Goal: Task Accomplishment & Management: Complete application form

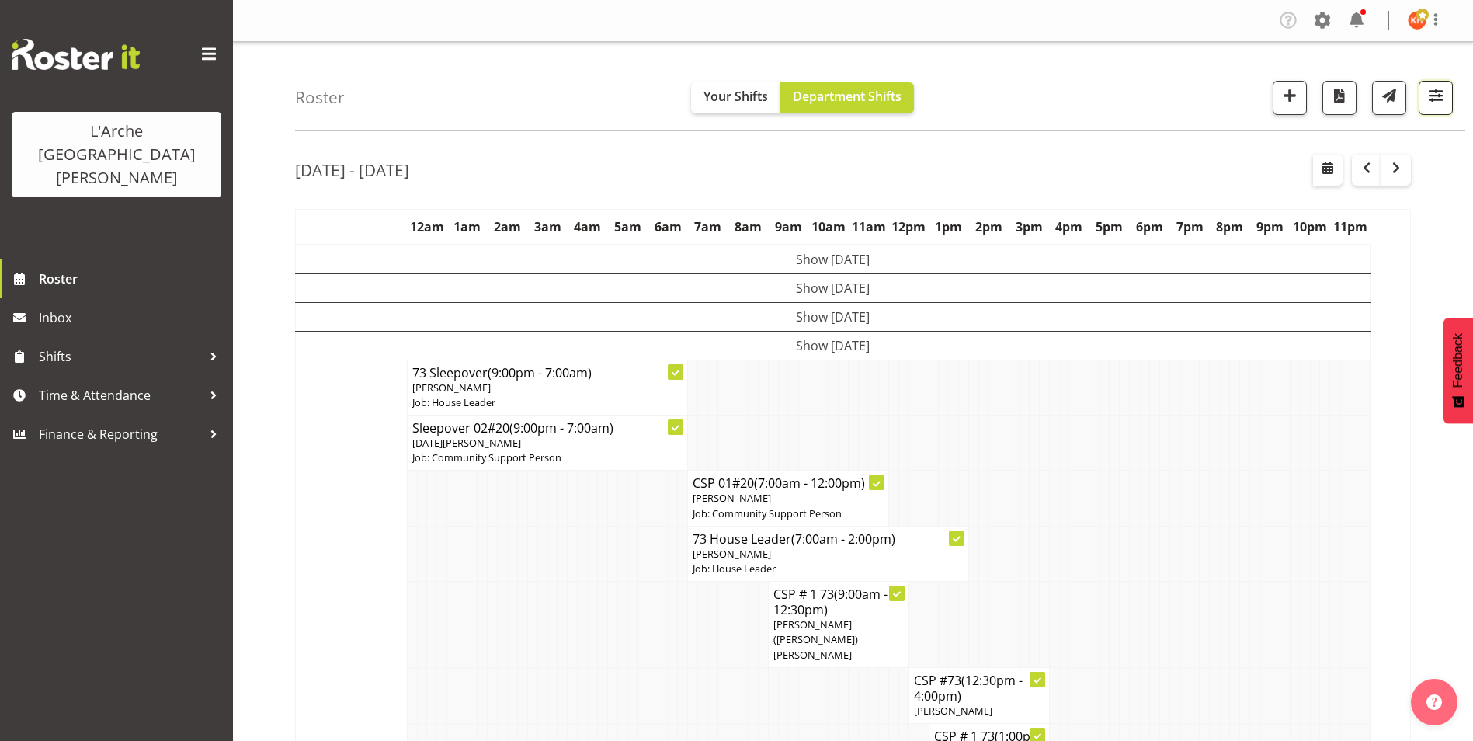
click at [1433, 91] on span "button" at bounding box center [1436, 95] width 20 height 20
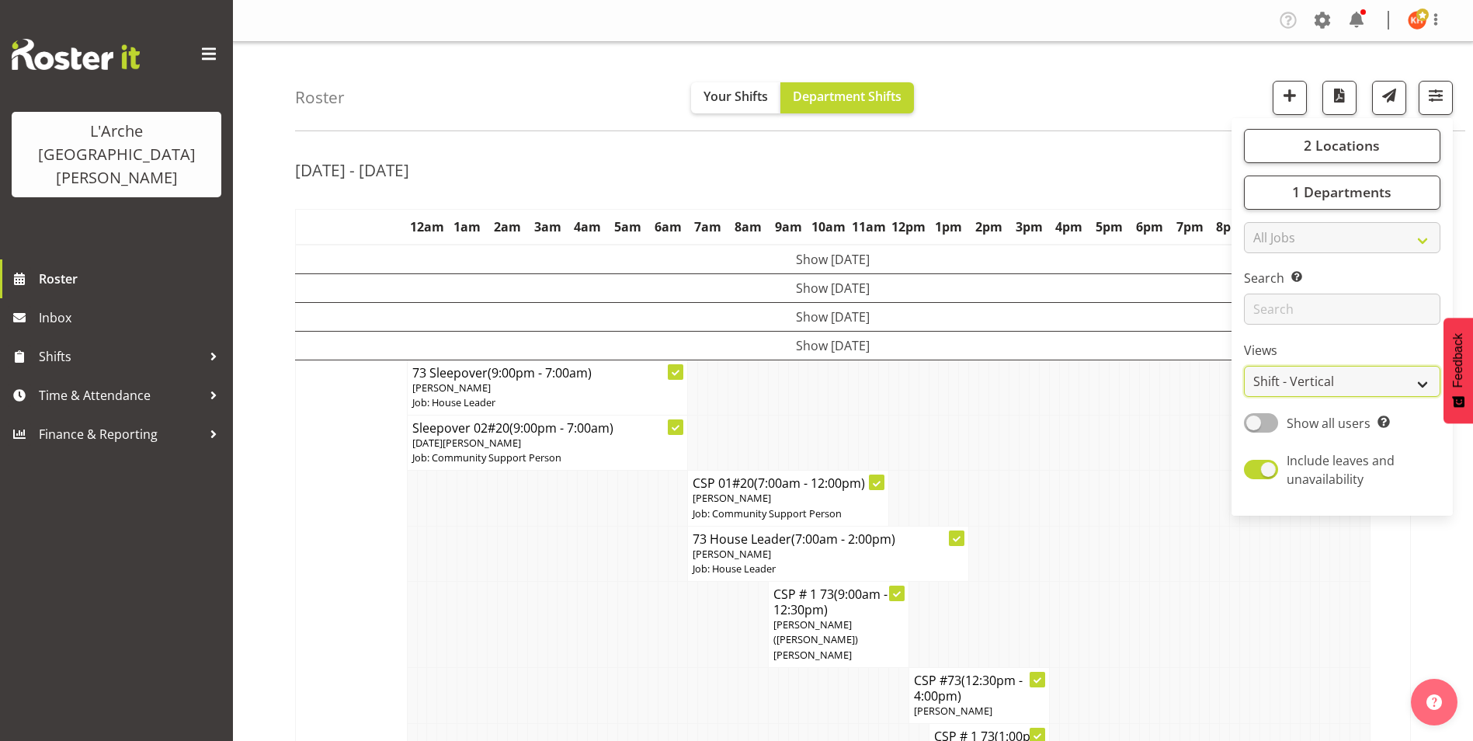
click at [1296, 376] on select "Staff Role Shift - Horizontal Shift - Vertical Staff - Location" at bounding box center [1342, 381] width 197 height 31
select select "staff"
click at [1244, 366] on select "Staff Role Shift - Horizontal Shift - Vertical Staff - Location" at bounding box center [1342, 381] width 197 height 31
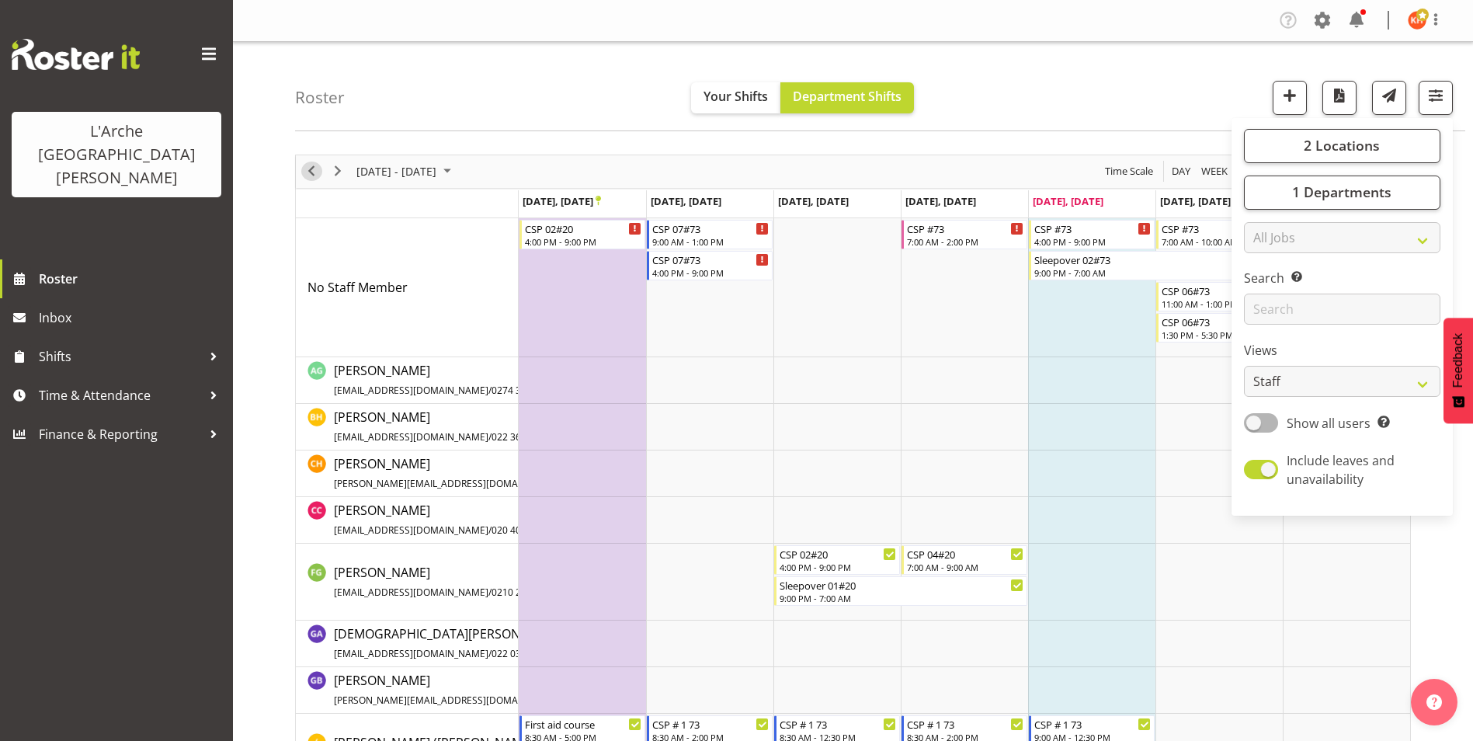
click at [309, 165] on span "Previous" at bounding box center [311, 171] width 19 height 19
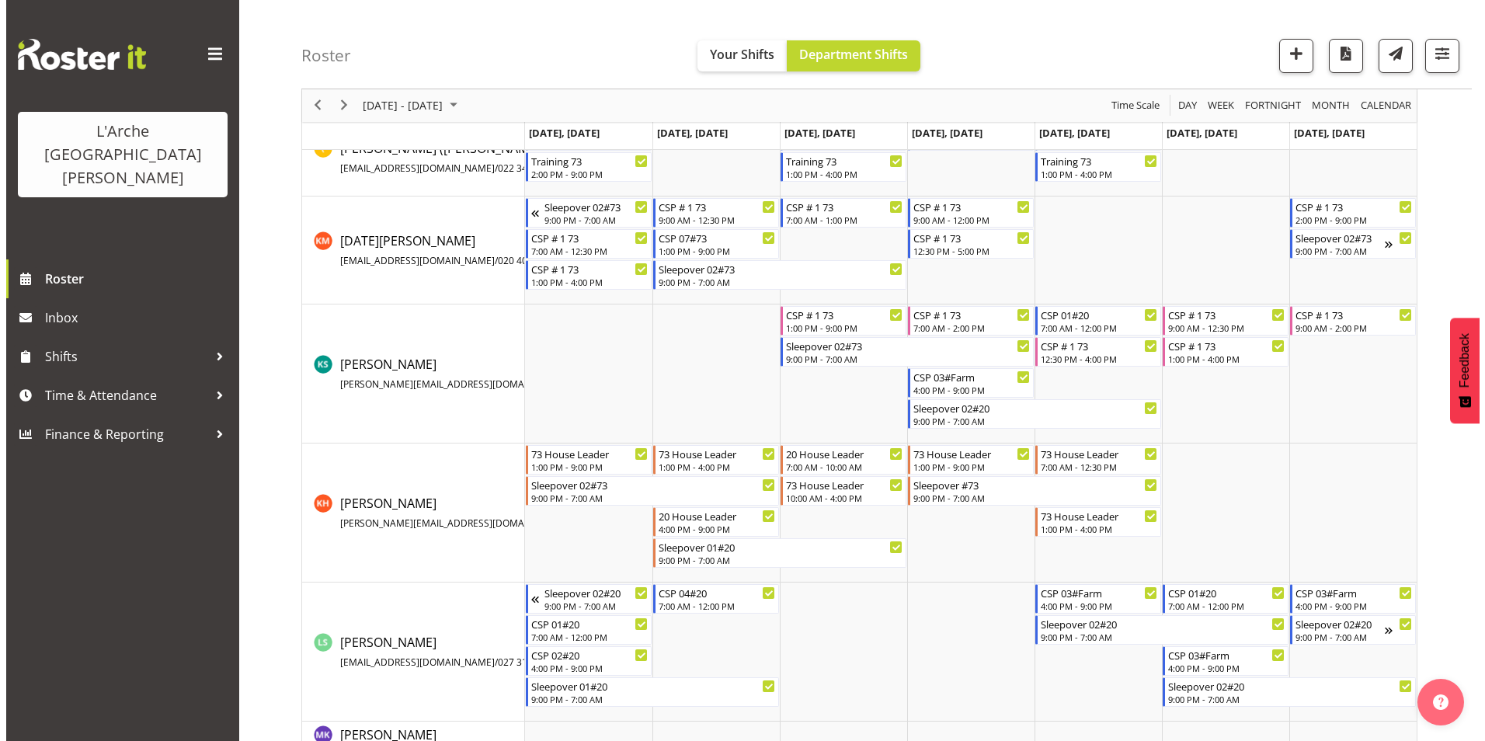
scroll to position [544, 0]
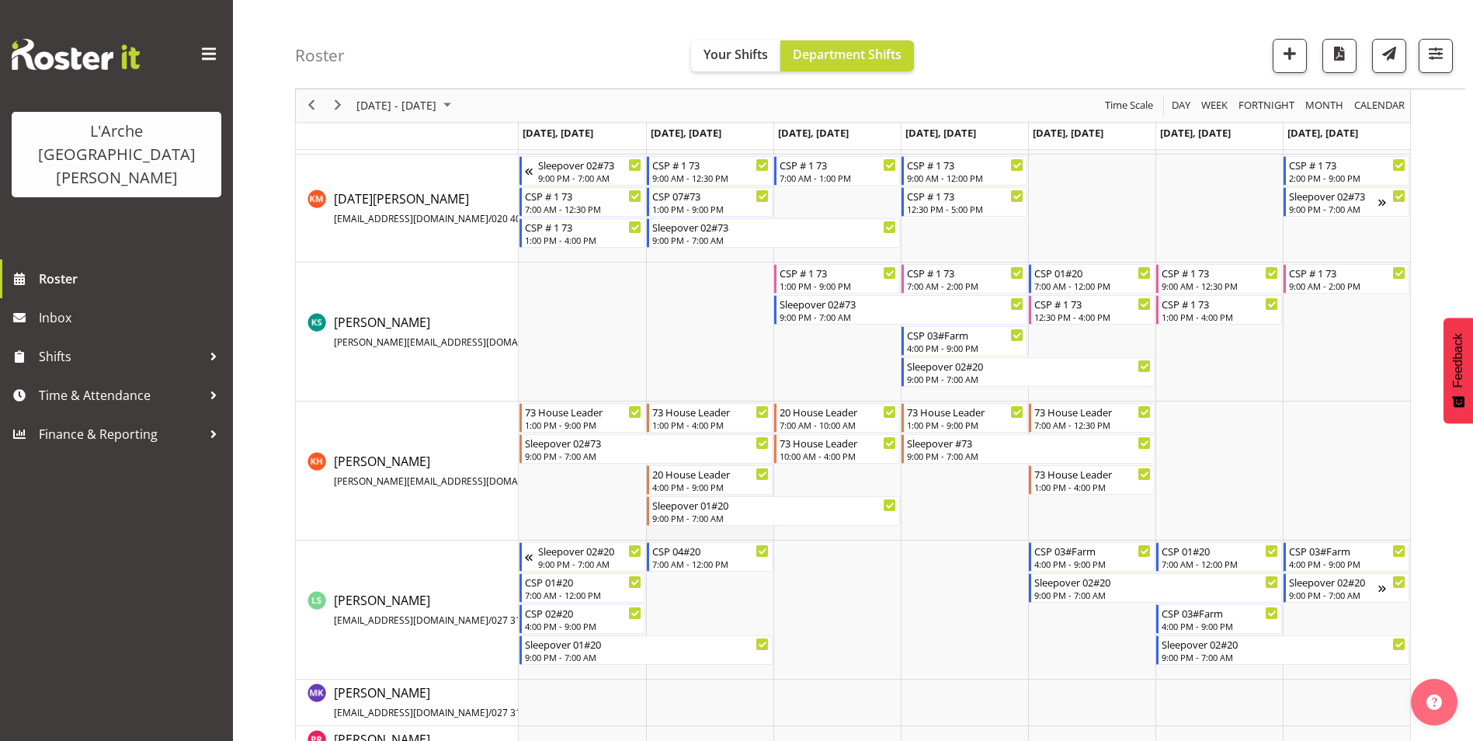
click at [680, 530] on td "Timeline Week of September 19, 2025" at bounding box center [709, 471] width 127 height 139
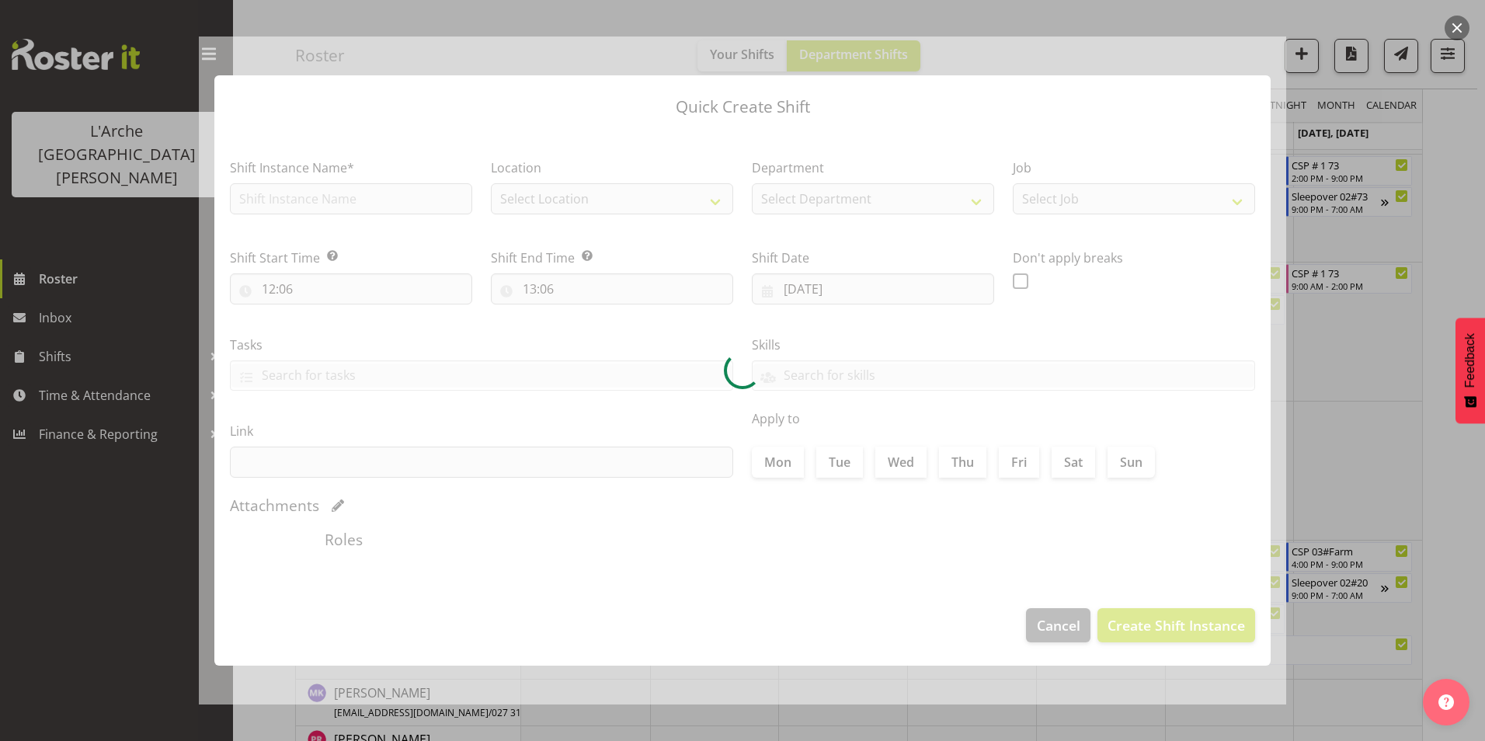
type input "[DATE]"
checkbox input "true"
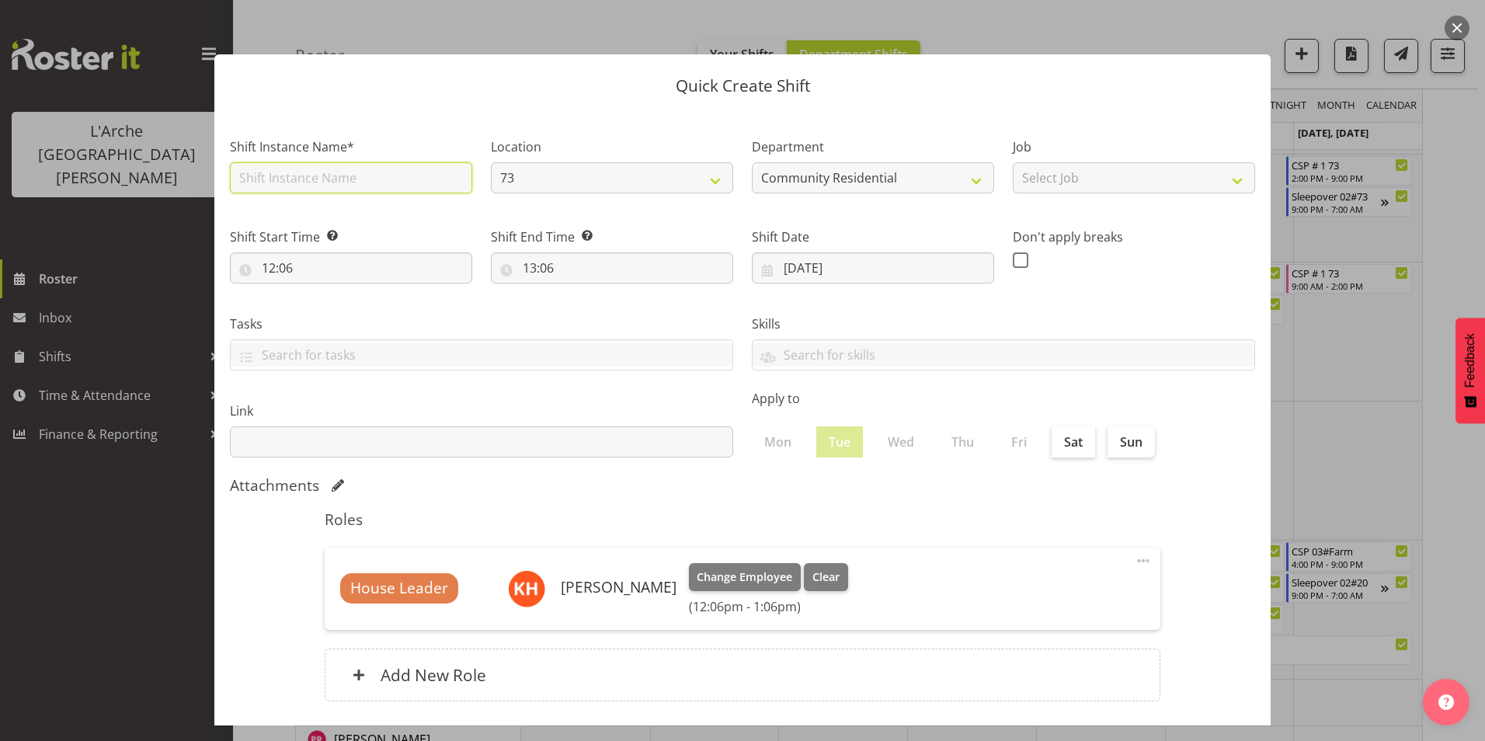
click at [322, 174] on input "text" at bounding box center [351, 177] width 242 height 31
type input "House Leader #73"
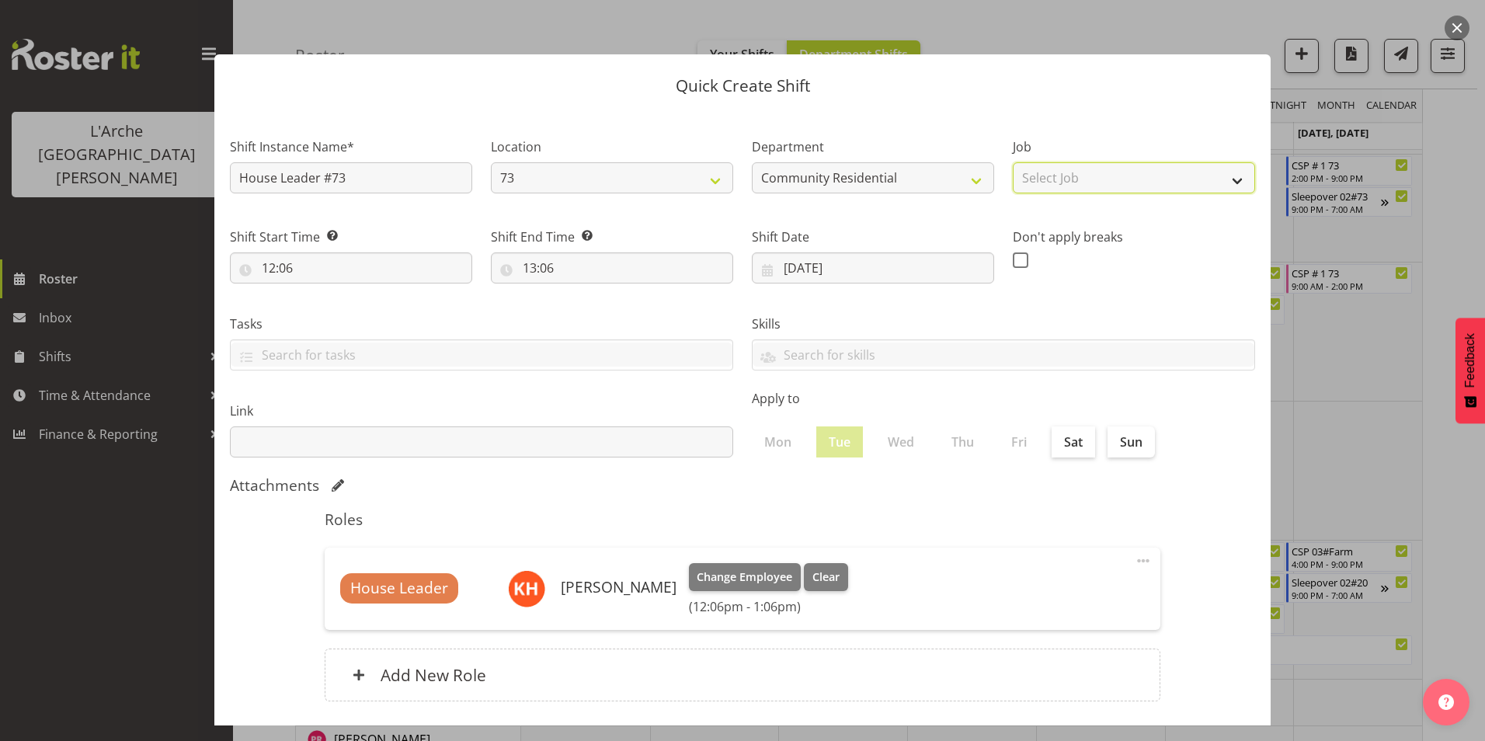
click at [1052, 173] on select "Select Job Accounts Admin Art Coordinator Community Leader Community Support Pe…" at bounding box center [1134, 177] width 242 height 31
select select "1"
click at [1013, 162] on select "Select Job Accounts Admin Art Coordinator Community Leader Community Support Pe…" at bounding box center [1134, 177] width 242 height 31
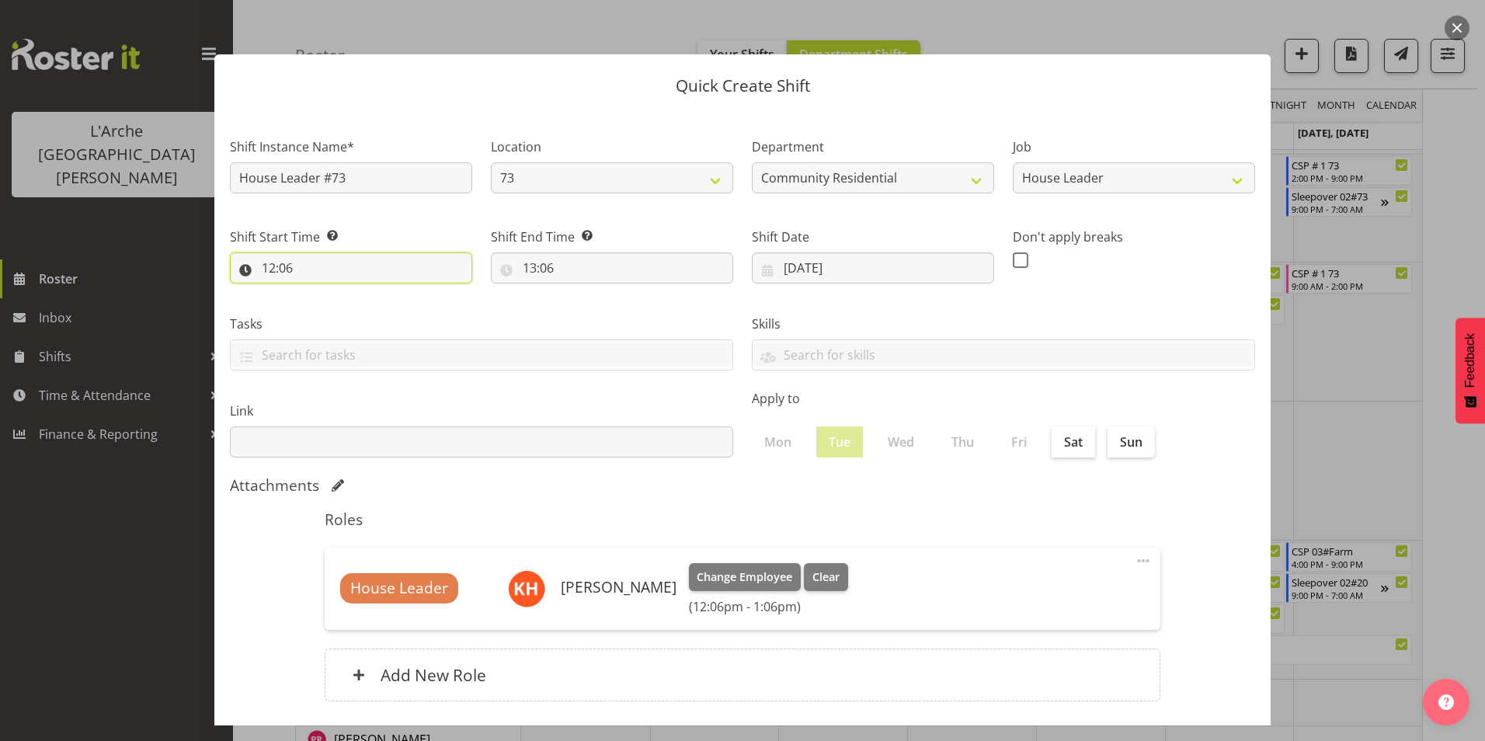
click at [272, 264] on input "12:06" at bounding box center [351, 267] width 242 height 31
click at [334, 307] on select "00 01 02 03 04 05 06 07 08 09 10 11 12 13 14 15 16 17 18 19 20 21 22 23" at bounding box center [335, 308] width 35 height 31
select select "7"
click at [318, 293] on select "00 01 02 03 04 05 06 07 08 09 10 11 12 13 14 15 16 17 18 19 20 21 22 23" at bounding box center [335, 308] width 35 height 31
type input "07:06"
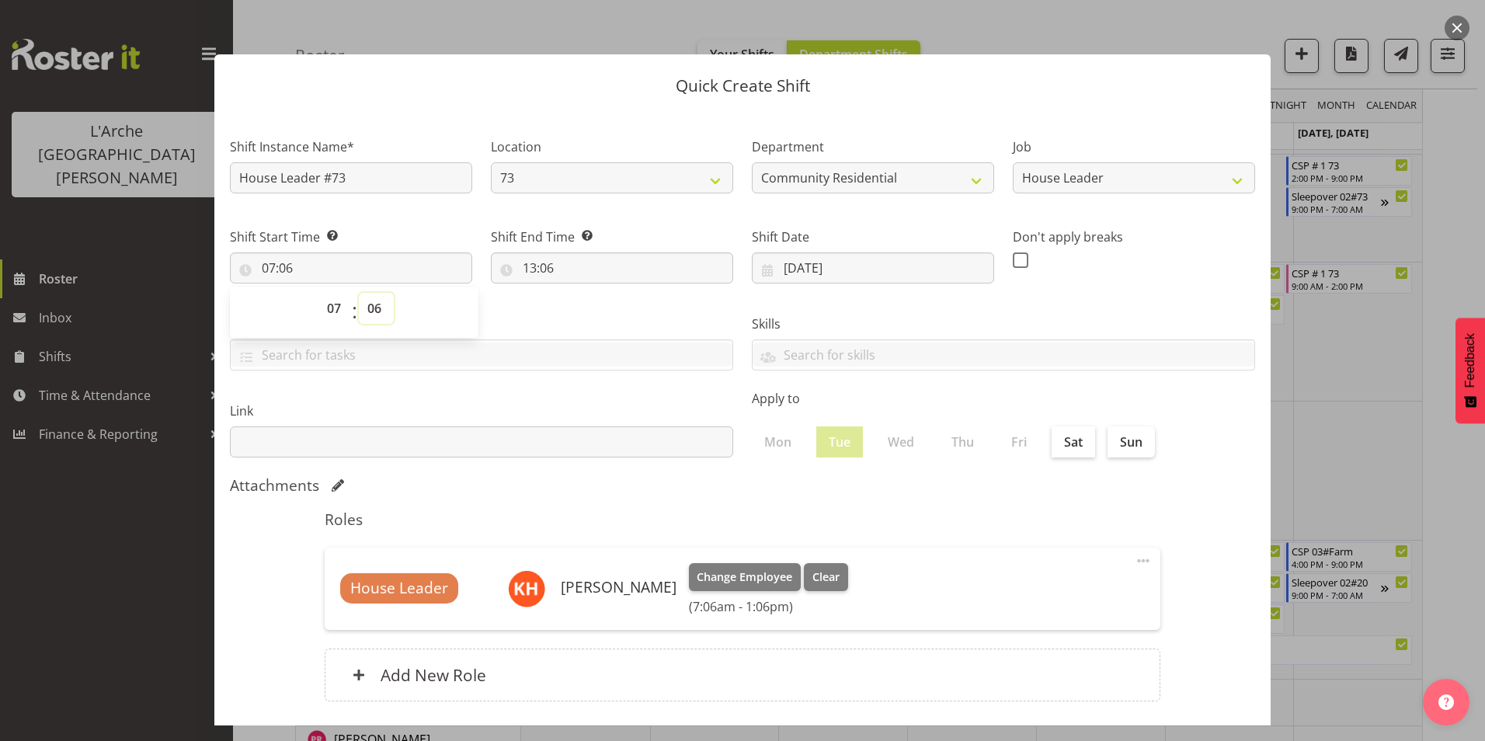
click at [374, 305] on select "00 01 02 03 04 05 06 07 08 09 10 11 12 13 14 15 16 17 18 19 20 21 22 23 24 25 2…" at bounding box center [376, 308] width 35 height 31
select select "0"
click at [359, 293] on select "00 01 02 03 04 05 06 07 08 09 10 11 12 13 14 15 16 17 18 19 20 21 22 23 24 25 2…" at bounding box center [376, 308] width 35 height 31
type input "07:00"
click at [529, 264] on input "13:06" at bounding box center [612, 267] width 242 height 31
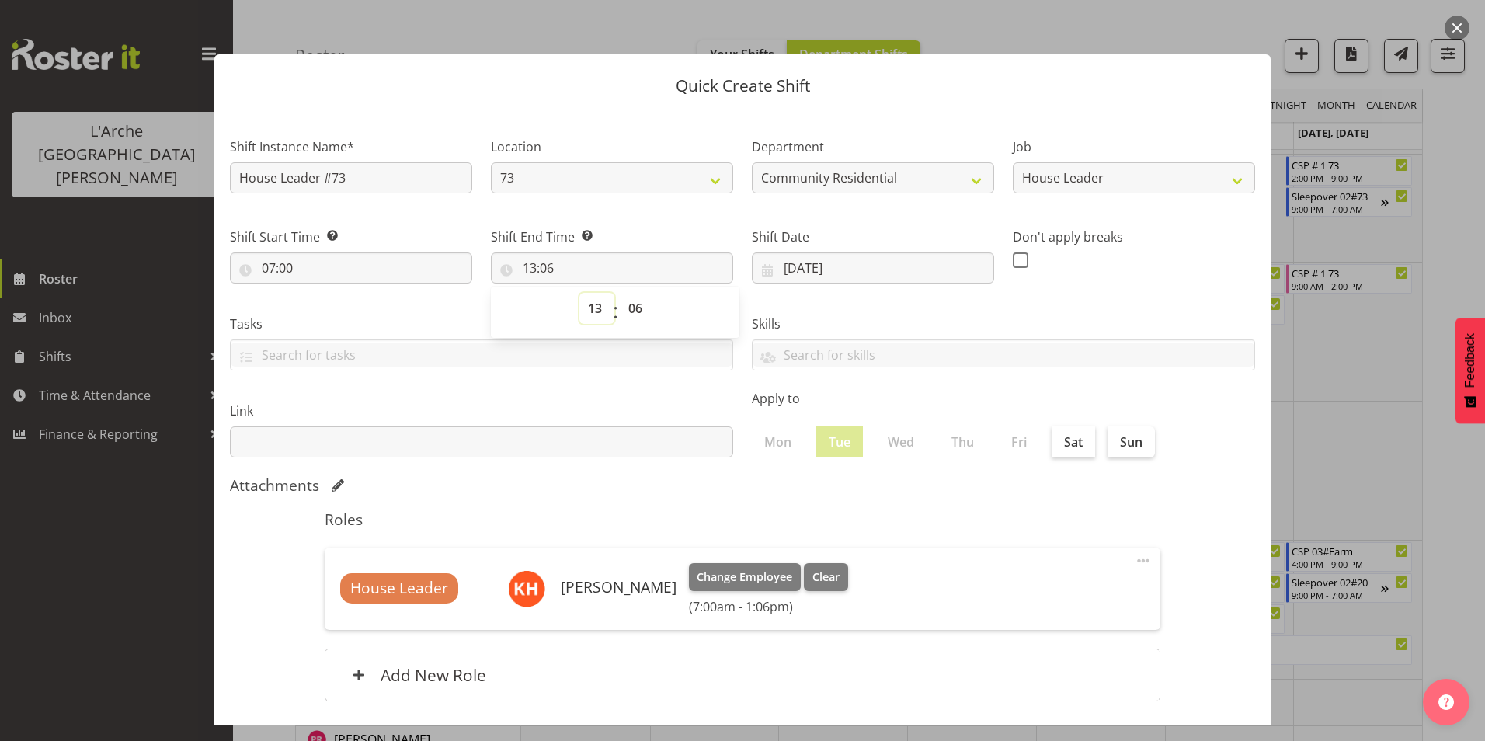
click at [600, 308] on select "00 01 02 03 04 05 06 07 08 09 10 11 12 13 14 15 16 17 18 19 20 21 22 23" at bounding box center [596, 308] width 35 height 31
select select "9"
click at [579, 293] on select "00 01 02 03 04 05 06 07 08 09 10 11 12 13 14 15 16 17 18 19 20 21 22 23" at bounding box center [596, 308] width 35 height 31
type input "09:06"
click at [633, 315] on select "00 01 02 03 04 05 06 07 08 09 10 11 12 13 14 15 16 17 18 19 20 21 22 23 24 25 2…" at bounding box center [637, 308] width 35 height 31
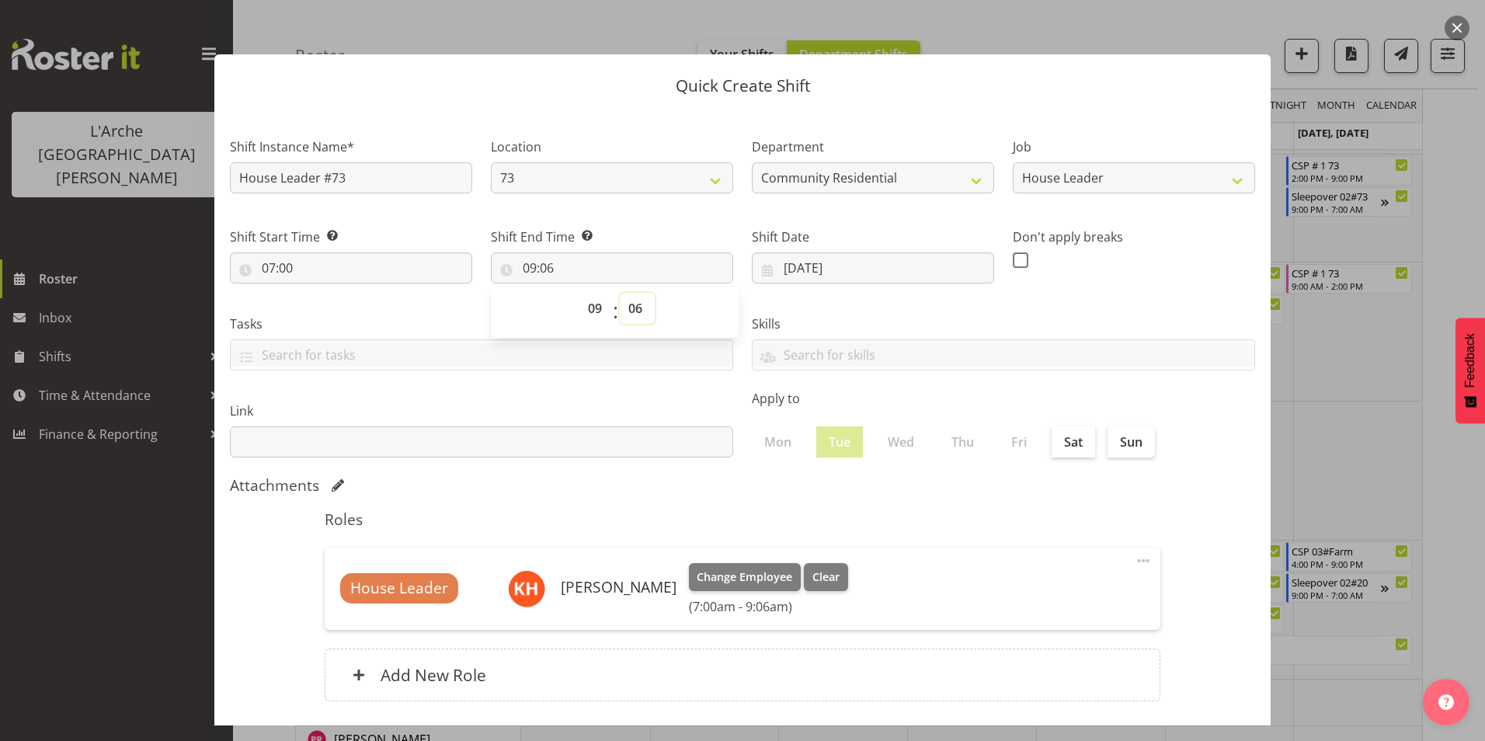
select select "0"
click at [620, 293] on select "00 01 02 03 04 05 06 07 08 09 10 11 12 13 14 15 16 17 18 19 20 21 22 23 24 25 2…" at bounding box center [637, 308] width 35 height 31
type input "09:00"
click at [1014, 262] on span at bounding box center [1021, 260] width 16 height 16
click at [1014, 262] on input "checkbox" at bounding box center [1018, 260] width 10 height 10
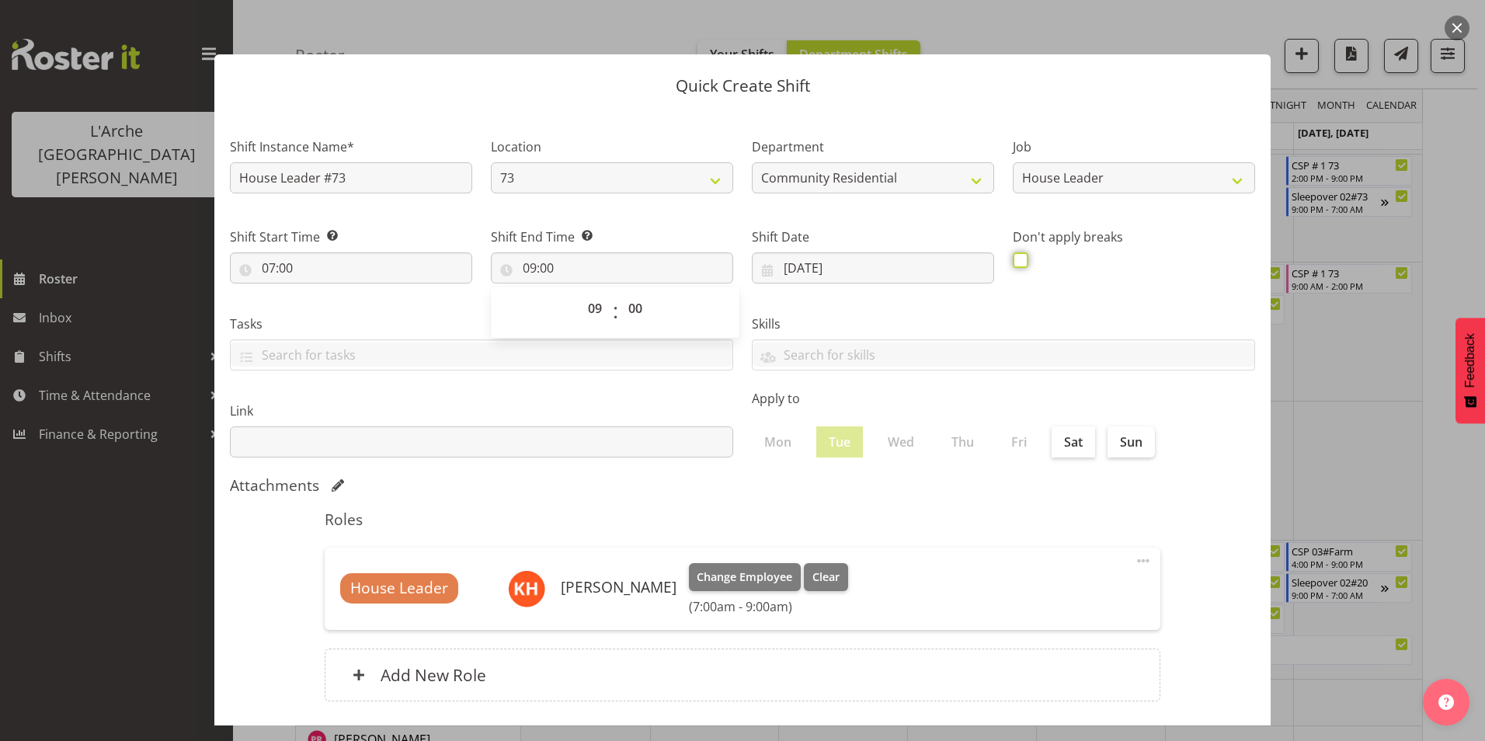
checkbox input "true"
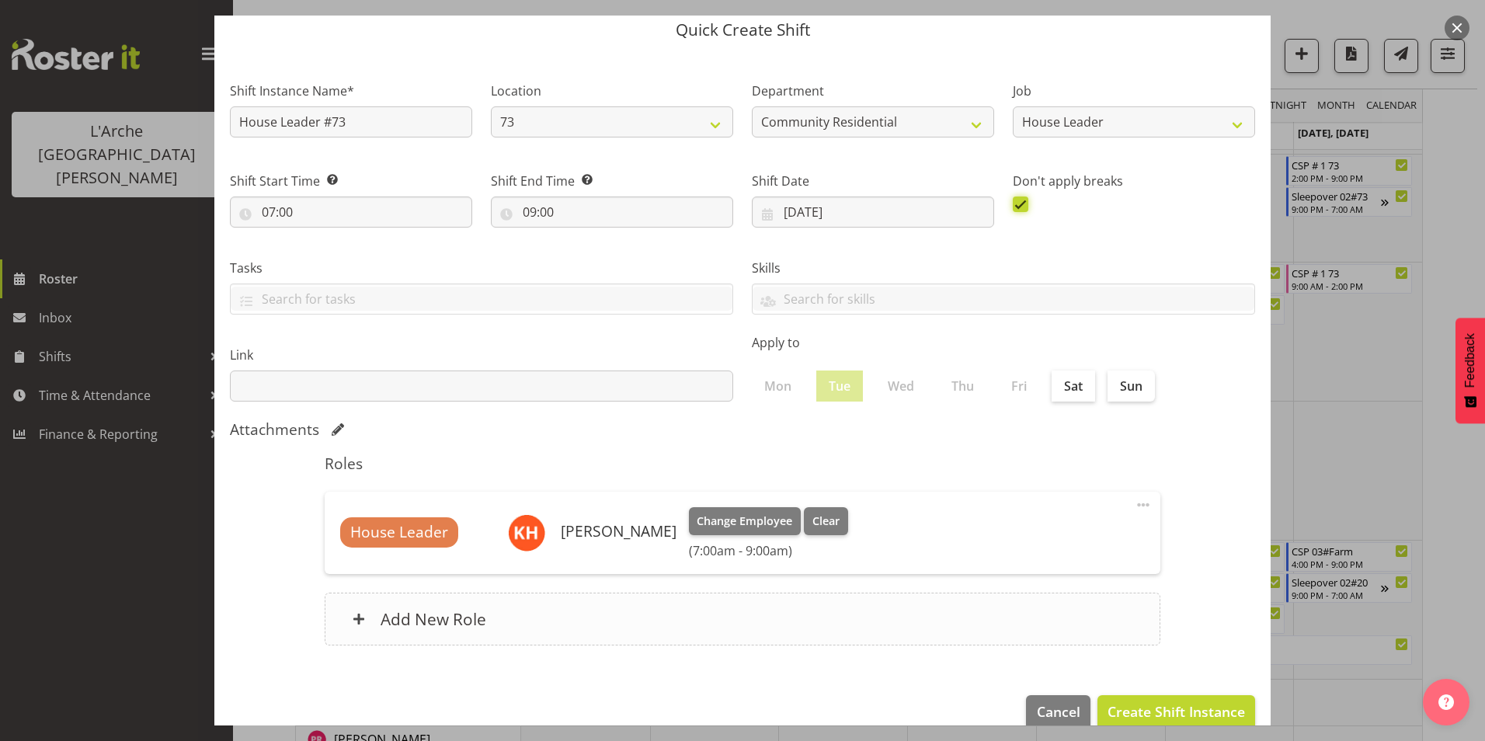
scroll to position [83, 0]
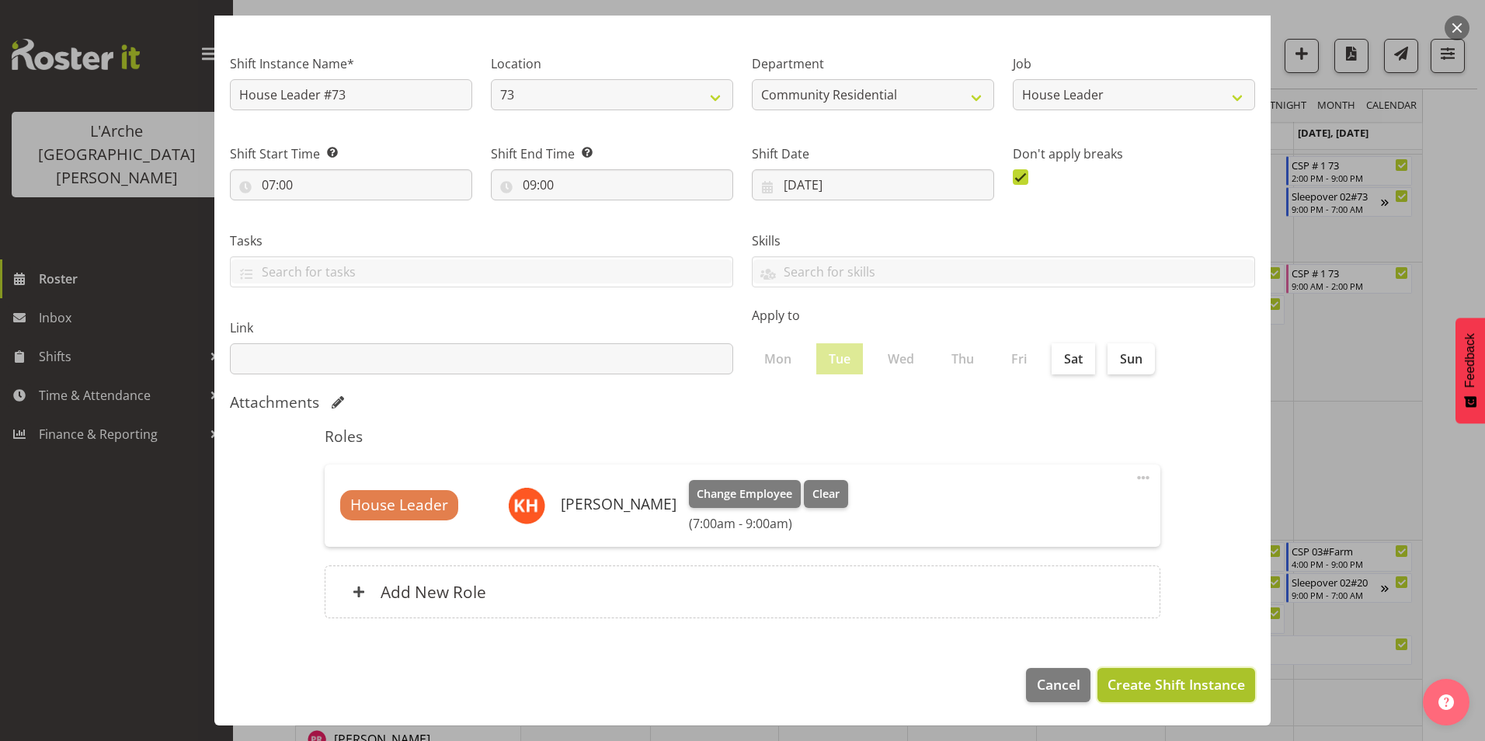
click at [1108, 674] on span "Create Shift Instance" at bounding box center [1176, 684] width 137 height 20
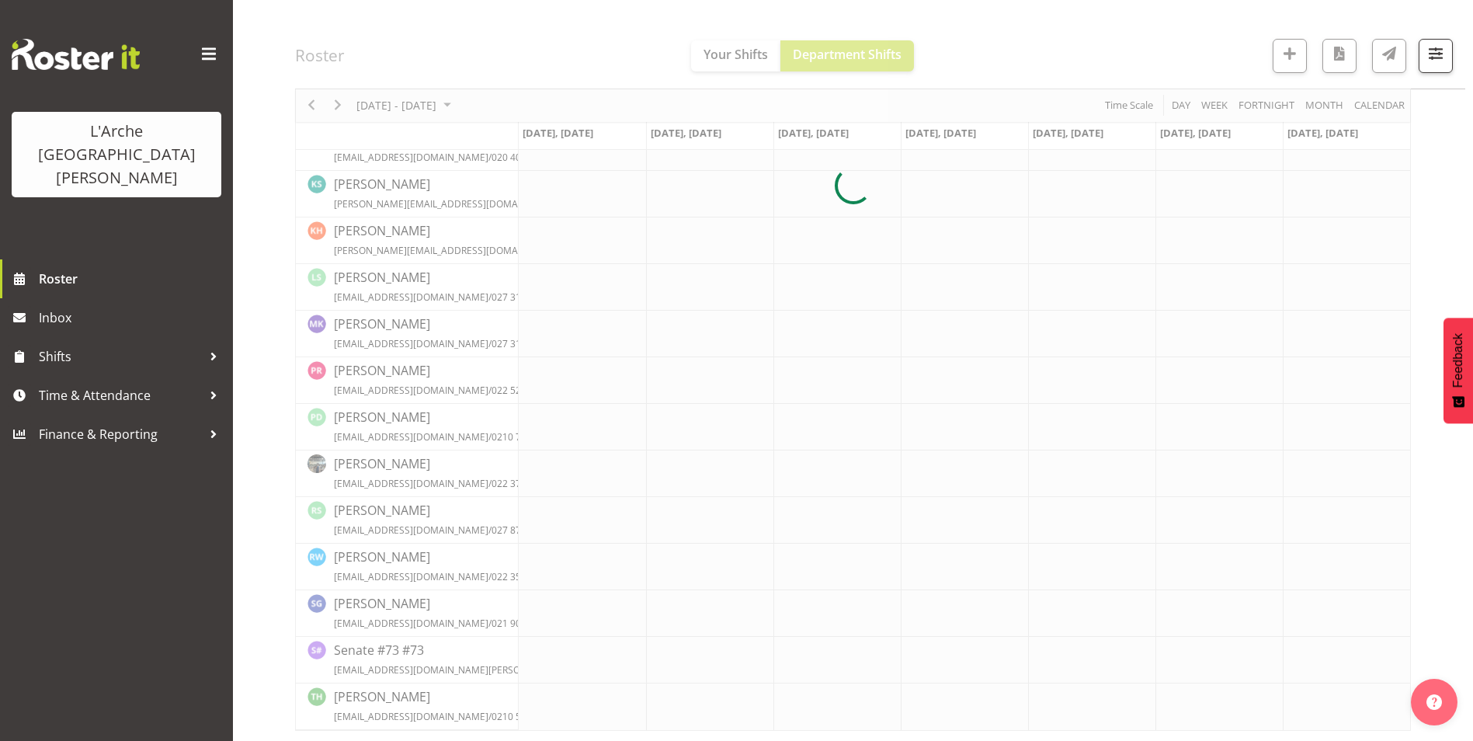
scroll to position [544, 0]
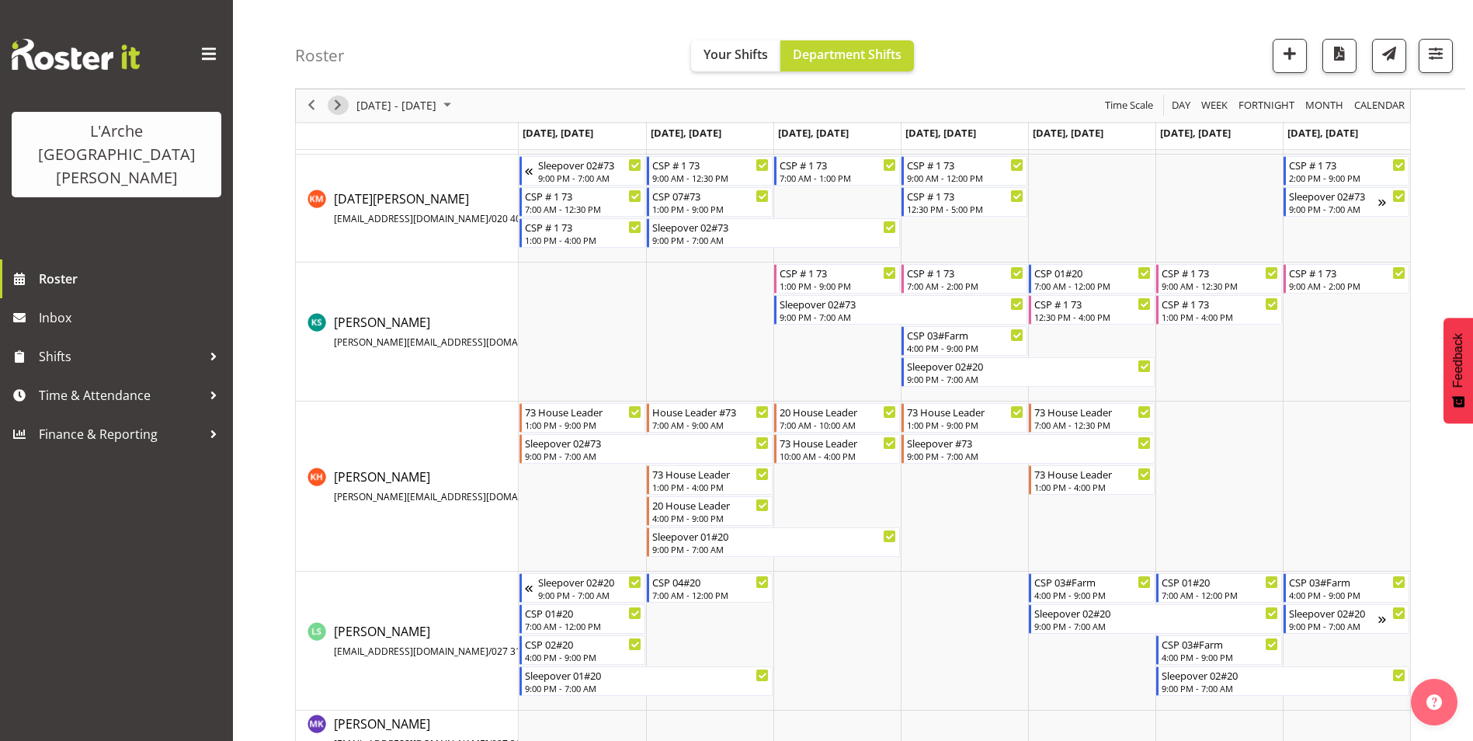
click at [339, 102] on span "Next" at bounding box center [338, 105] width 19 height 19
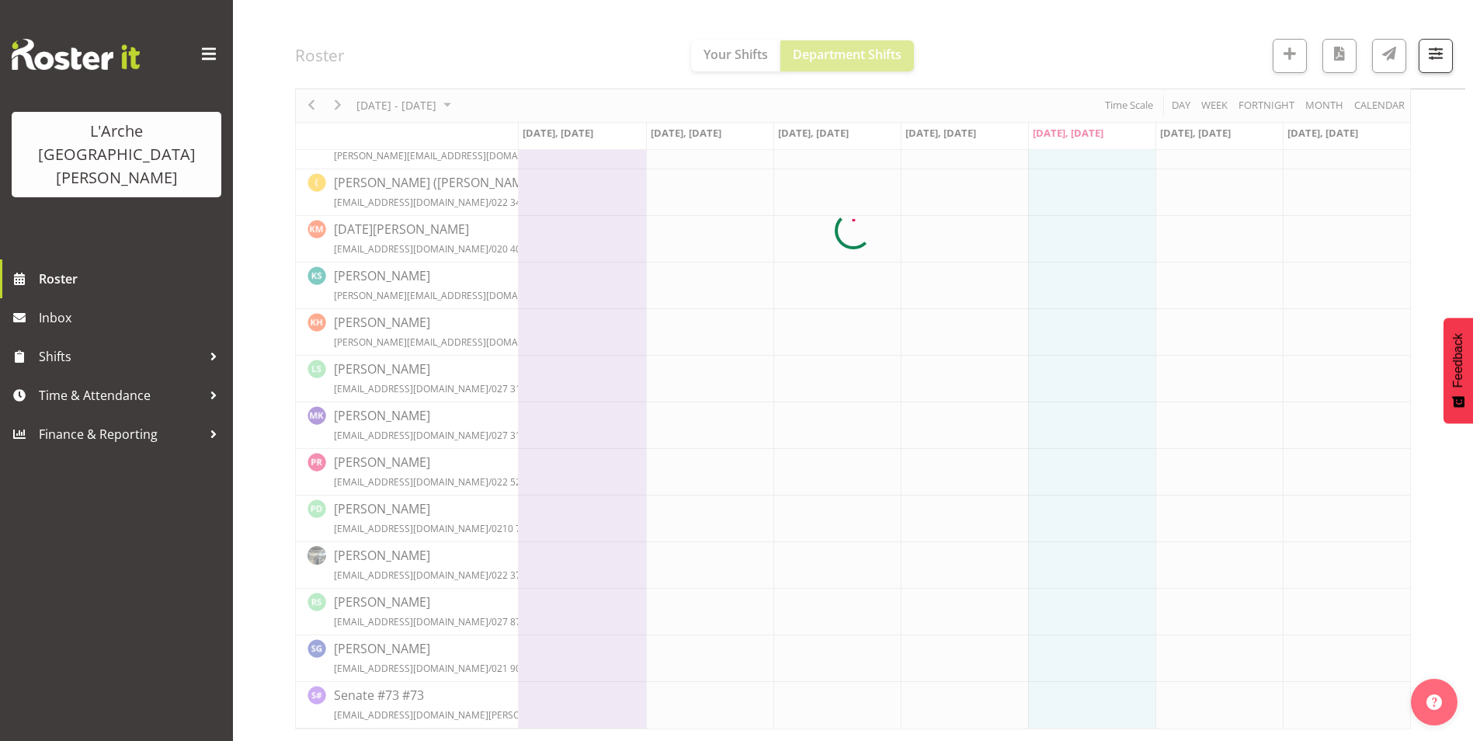
scroll to position [422, 0]
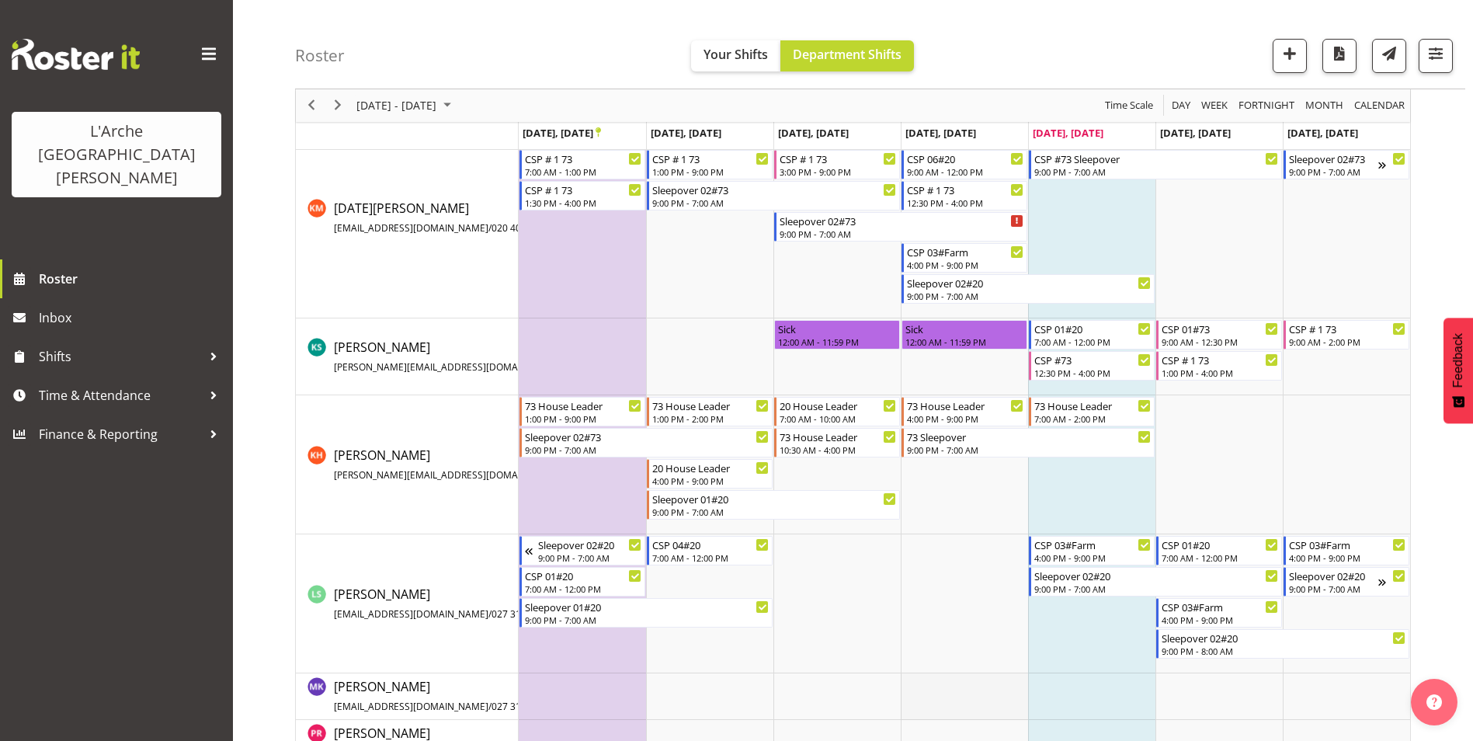
scroll to position [670, 0]
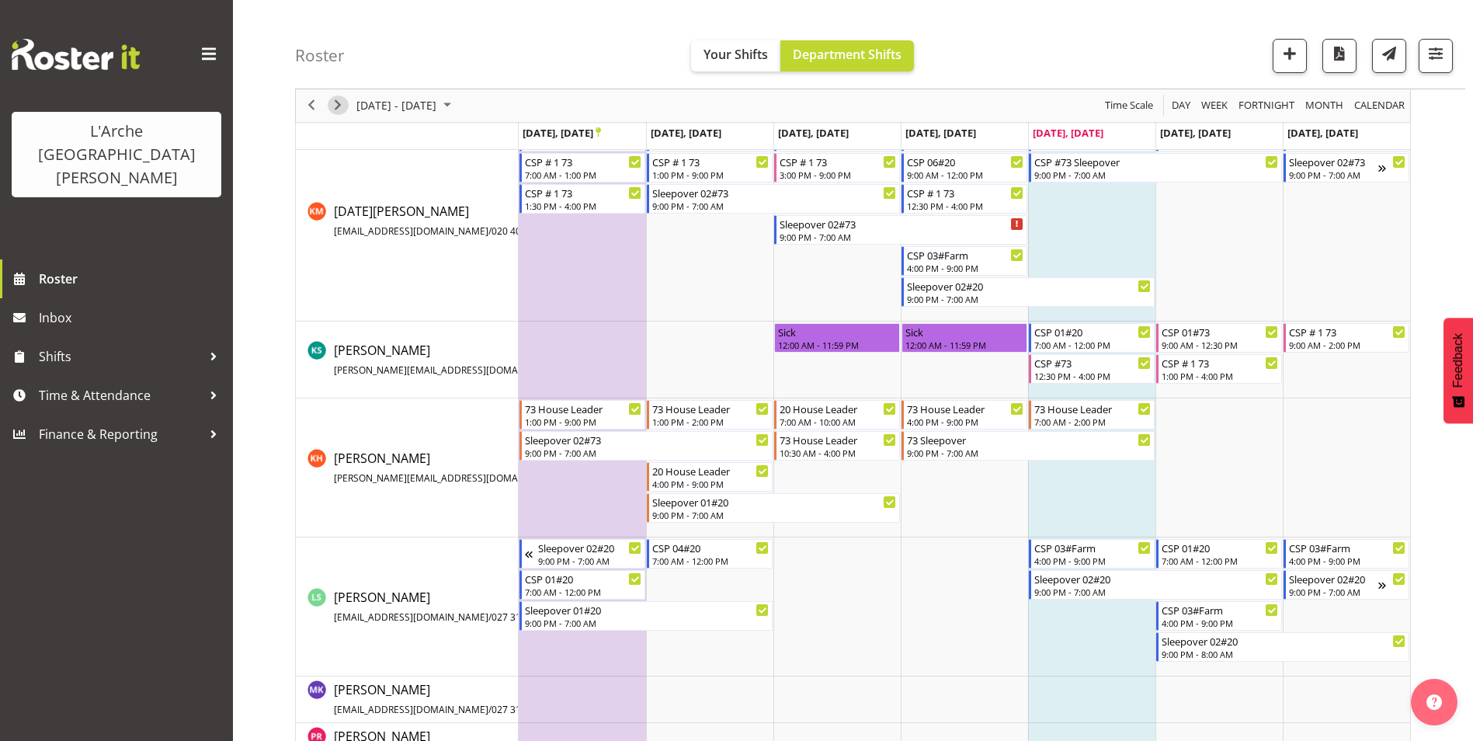
click at [342, 105] on span "Next" at bounding box center [338, 105] width 19 height 19
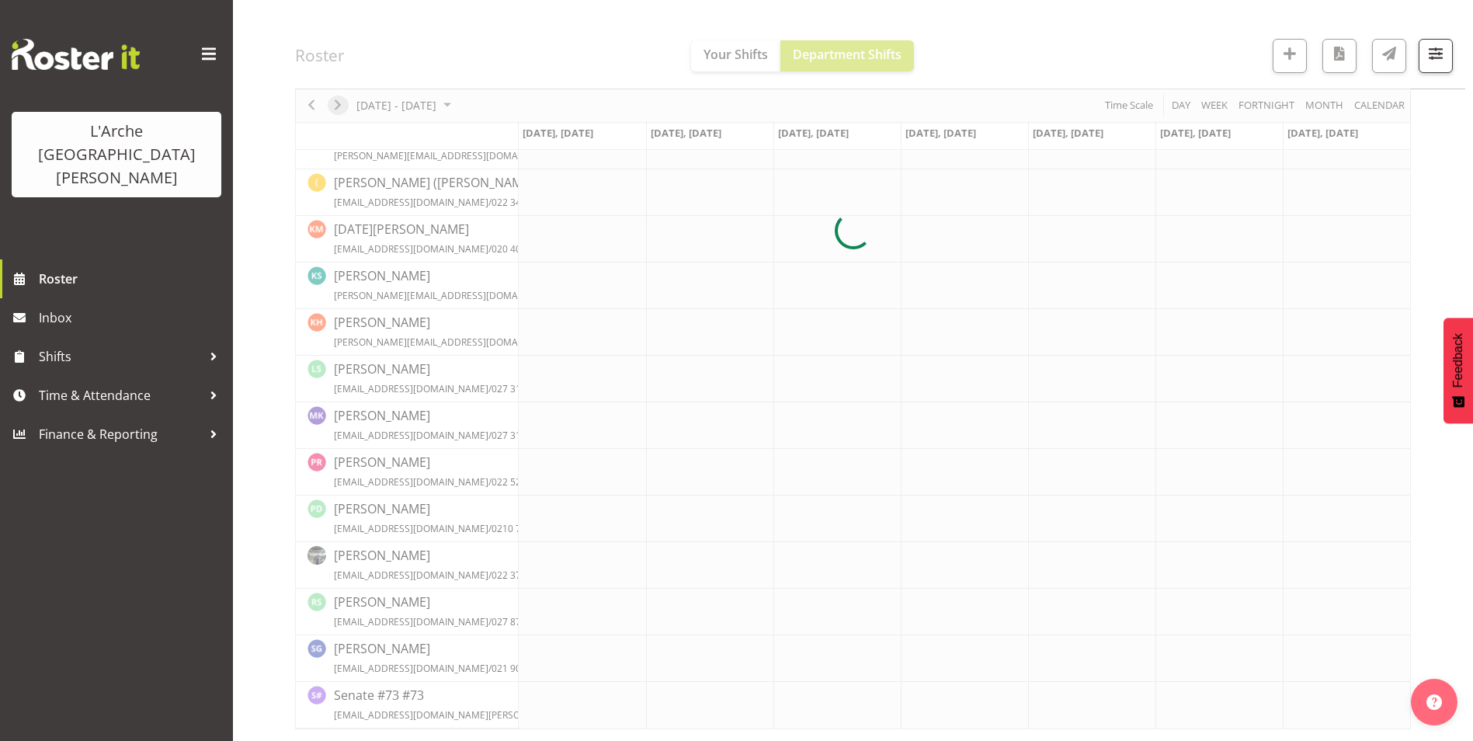
scroll to position [422, 0]
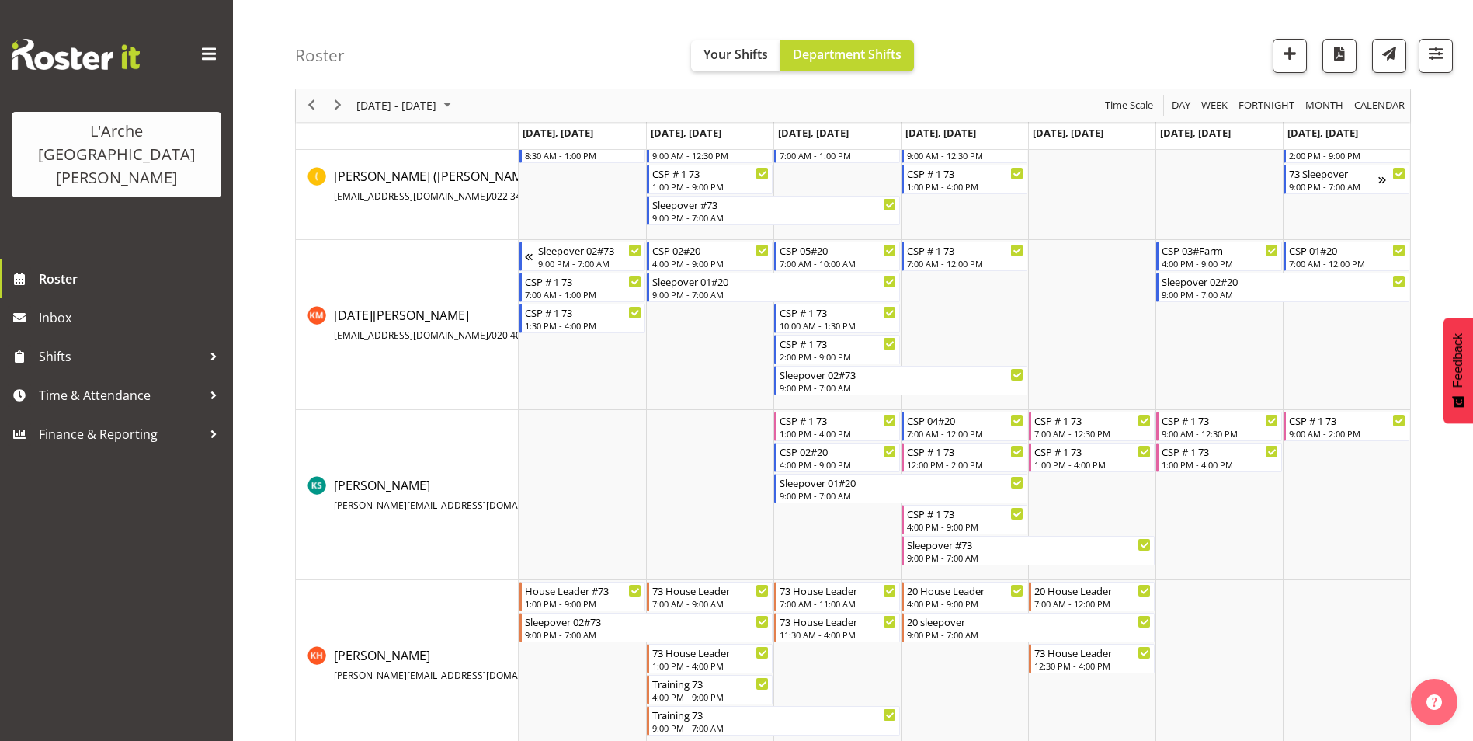
scroll to position [544, 0]
